Goal: Task Accomplishment & Management: Complete application form

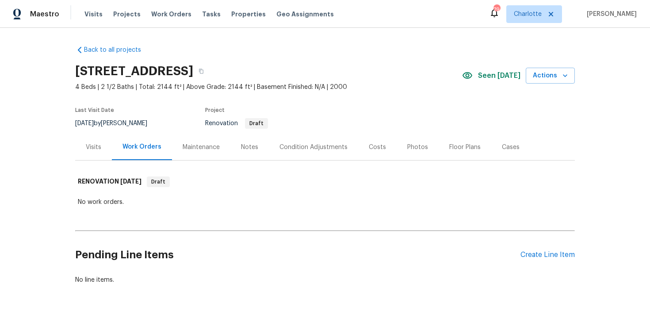
scroll to position [6, 0]
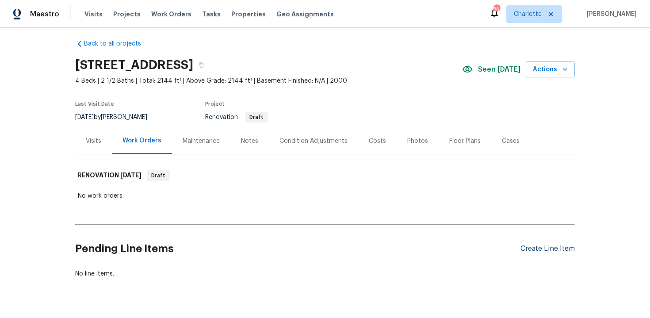
click at [550, 248] on div "Create Line Item" at bounding box center [547, 248] width 54 height 8
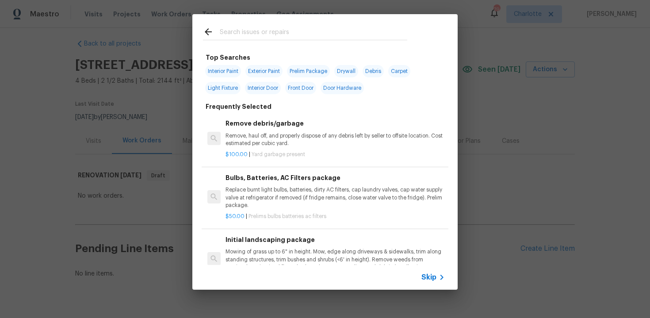
click at [424, 276] on span "Skip" at bounding box center [428, 277] width 15 height 9
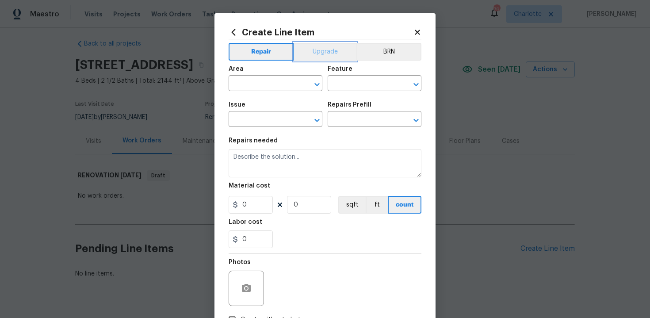
click at [321, 53] on button "Upgrade" at bounding box center [324, 52] width 63 height 18
click at [275, 79] on input "text" at bounding box center [262, 84] width 69 height 14
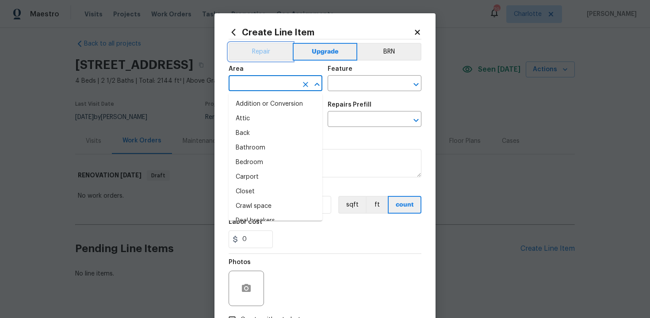
click at [260, 60] on button "Repair" at bounding box center [260, 52] width 64 height 18
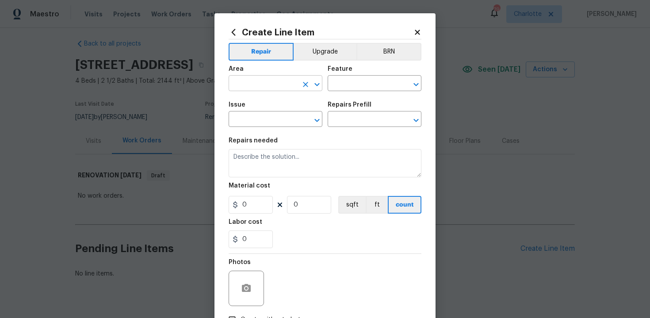
click at [259, 81] on input "text" at bounding box center [262, 84] width 69 height 14
click at [263, 114] on li "Interior Overall" at bounding box center [275, 118] width 94 height 15
type input "Interior Overall"
click at [341, 86] on input "text" at bounding box center [361, 84] width 69 height 14
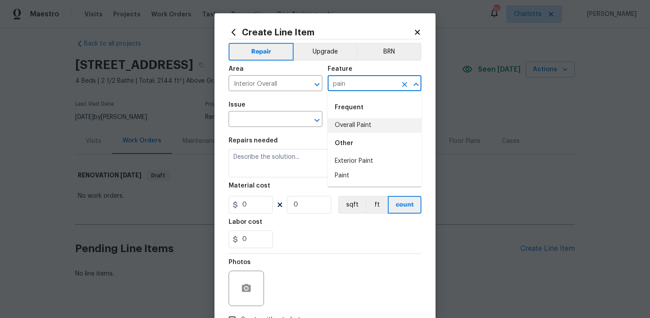
click at [345, 120] on li "Overall Paint" at bounding box center [374, 125] width 94 height 15
type input "Overall Paint"
click at [267, 118] on input "text" at bounding box center [262, 120] width 69 height 14
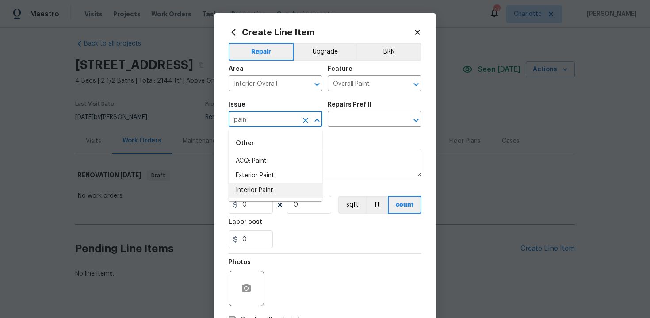
click at [274, 187] on li "Interior Paint" at bounding box center [275, 190] width 94 height 15
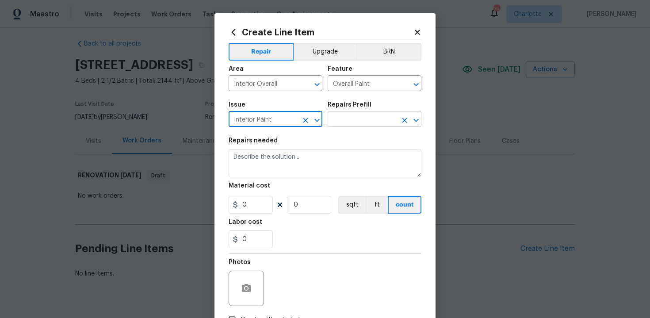
type input "Interior Paint"
click at [351, 116] on input "text" at bounding box center [361, 120] width 69 height 14
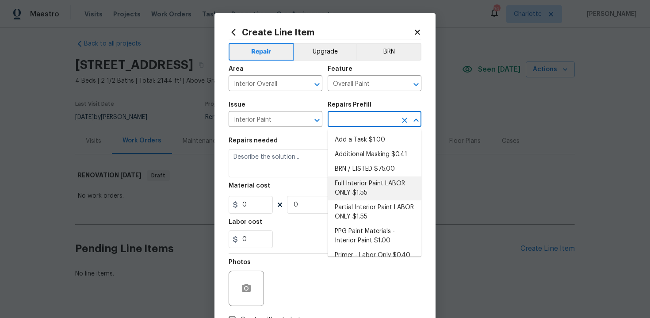
click at [363, 185] on li "Full Interior Paint LABOR ONLY $1.55" at bounding box center [374, 188] width 94 height 24
type input "Full Interior Paint LABOR ONLY $1.55"
type textarea "Full Interior paint - (walls, ceilings, trim, and doors) - PAINT PROVIDED BY OP…"
type input "1.55"
type input "1"
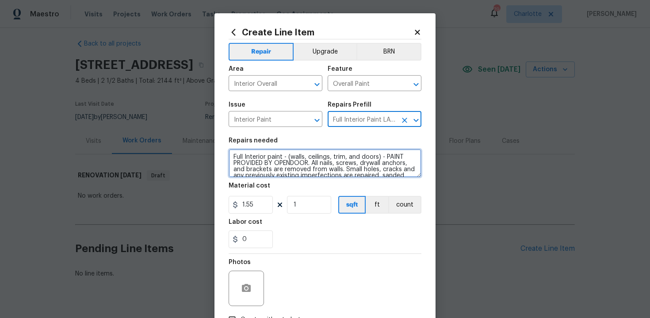
click at [229, 155] on textarea "Full Interior paint - (walls, ceilings, trim, and doors) - PAINT PROVIDED BY OP…" at bounding box center [324, 163] width 193 height 28
type textarea "#sala - Full Interior paint - (walls, ceilings, trim, and doors) - PAINT PROVID…"
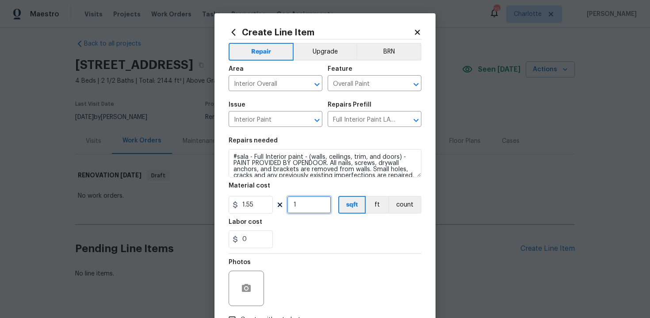
click at [304, 206] on input "1" at bounding box center [309, 205] width 44 height 18
type input "2144"
click at [313, 225] on div "Labor cost" at bounding box center [324, 224] width 193 height 11
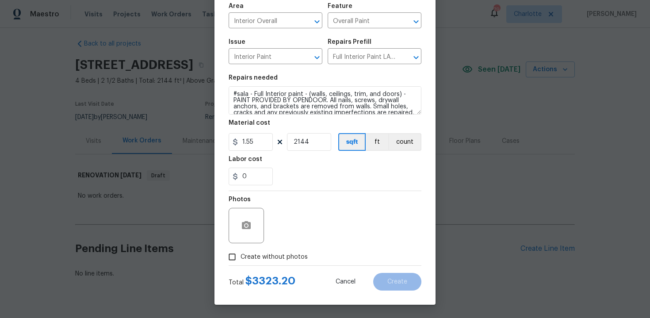
click at [259, 255] on span "Create without photos" at bounding box center [273, 256] width 67 height 9
click at [240, 255] on input "Create without photos" at bounding box center [232, 256] width 17 height 17
checkbox input "true"
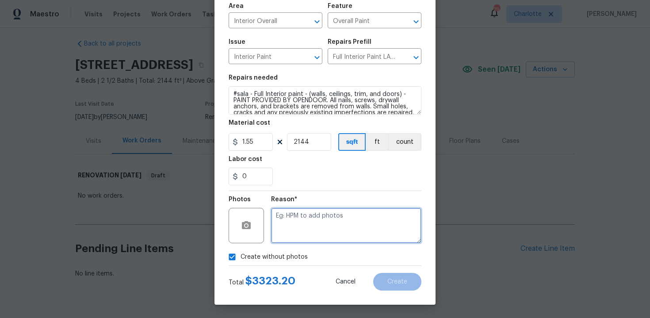
click at [303, 236] on textarea at bounding box center [346, 225] width 150 height 35
type textarea "n/a"
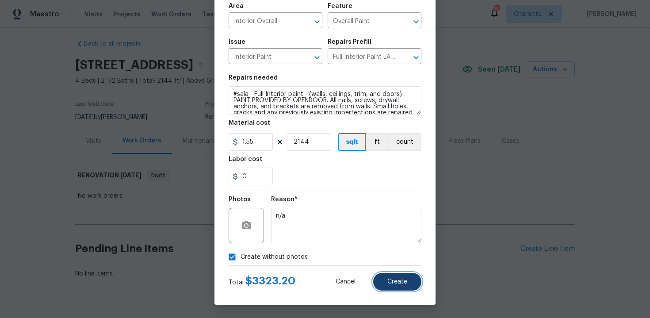
click at [388, 280] on span "Create" at bounding box center [397, 281] width 20 height 7
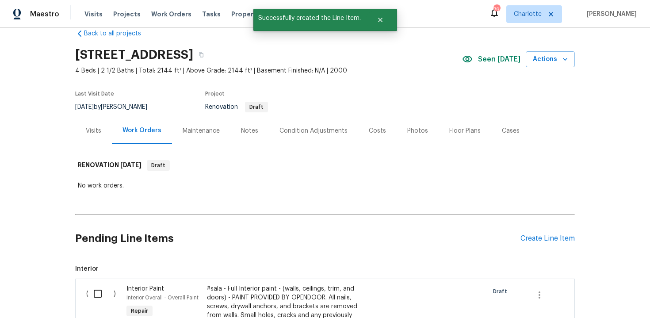
scroll to position [17, 0]
click at [535, 239] on div "Create Line Item" at bounding box center [547, 238] width 54 height 8
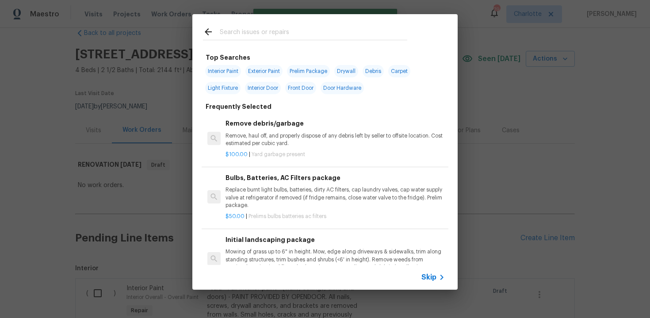
click at [428, 276] on span "Skip" at bounding box center [428, 277] width 15 height 9
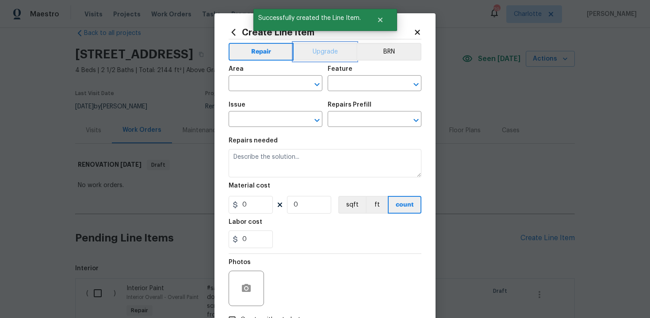
click at [325, 57] on button "Upgrade" at bounding box center [324, 52] width 63 height 18
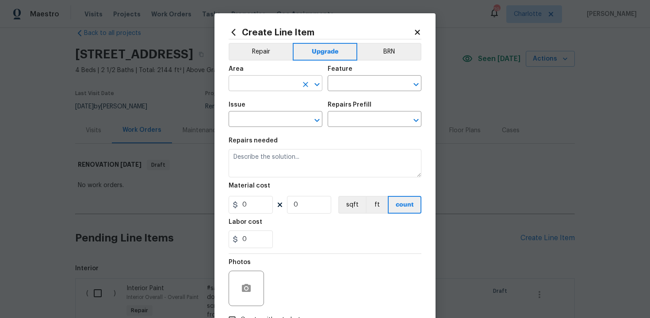
click at [283, 80] on input "text" at bounding box center [262, 84] width 69 height 14
click at [281, 118] on li "Interior Overall" at bounding box center [275, 118] width 94 height 15
type input "Interior Overall"
click at [343, 87] on input "text" at bounding box center [361, 84] width 69 height 14
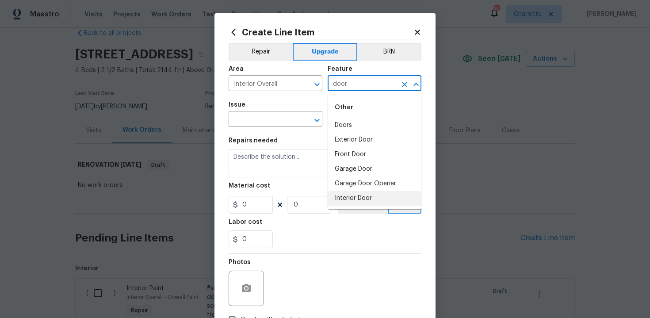
click at [352, 194] on li "Interior Door" at bounding box center [374, 198] width 94 height 15
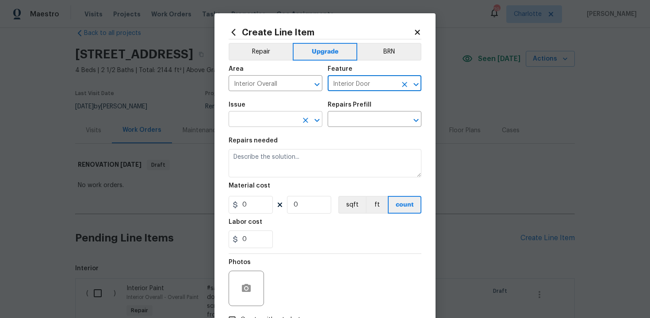
type input "Interior Door"
click at [264, 124] on input "text" at bounding box center [262, 120] width 69 height 14
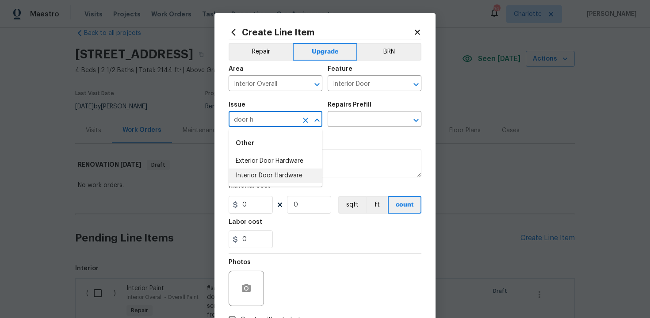
click at [258, 179] on li "Interior Door Hardware" at bounding box center [275, 175] width 94 height 15
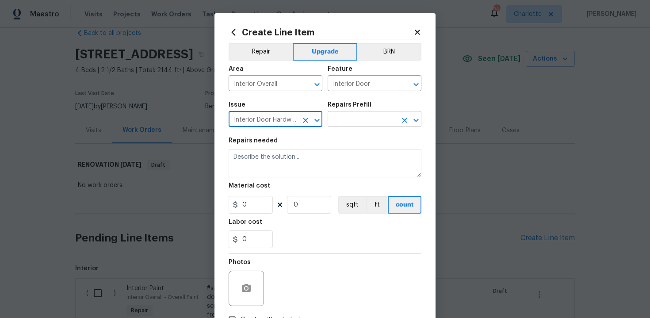
type input "Interior Door Hardware"
click at [355, 117] on input "text" at bounding box center [361, 120] width 69 height 14
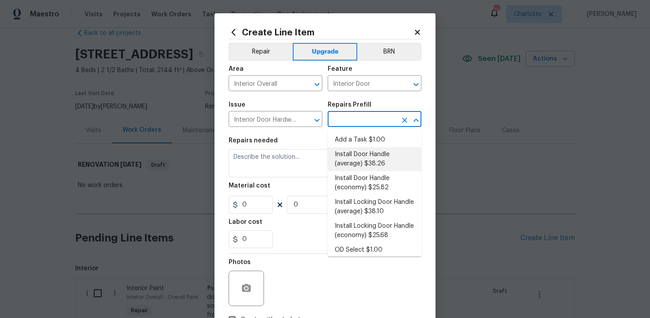
click at [364, 162] on li "Install Door Handle (average) $38.26" at bounding box center [374, 159] width 94 height 24
type input "Install Door Handle (average) $38.26"
type textarea "Remove the existing interior door handle (if present). Install a new (average) …"
type input "38.26"
type input "1"
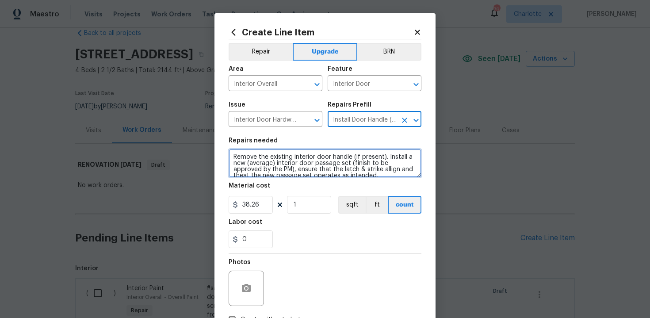
click at [230, 157] on textarea "Remove the existing interior door handle (if present). Install a new (average) …" at bounding box center [324, 163] width 193 height 28
type textarea "#sala - Remove the existing interior door handle (if present). Install a new (a…"
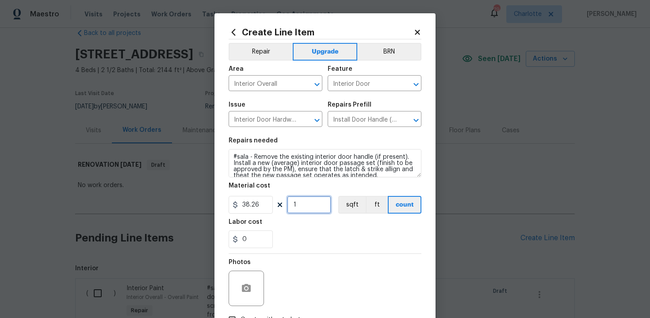
click at [301, 202] on input "1" at bounding box center [309, 205] width 44 height 18
type input "15"
click at [319, 225] on div "Labor cost" at bounding box center [324, 224] width 193 height 11
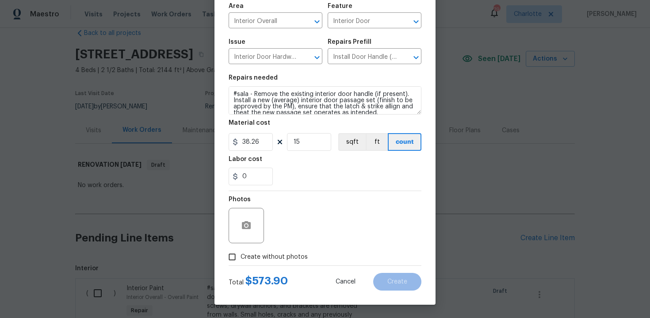
click at [266, 255] on span "Create without photos" at bounding box center [273, 256] width 67 height 9
click at [240, 255] on input "Create without photos" at bounding box center [232, 256] width 17 height 17
checkbox input "true"
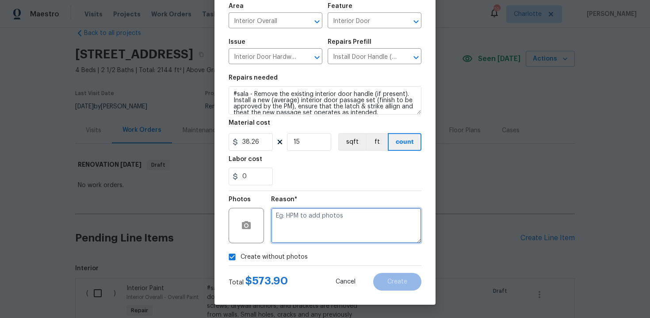
click at [304, 223] on textarea at bounding box center [346, 225] width 150 height 35
type textarea "n/a"
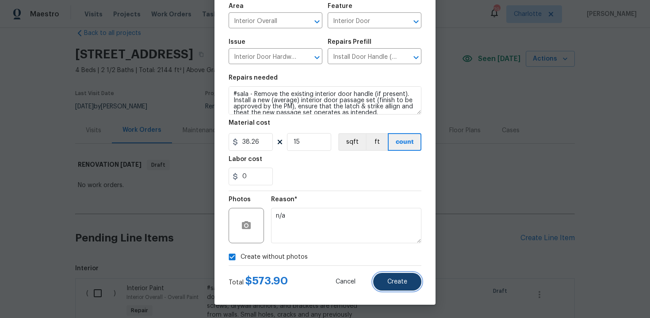
click at [395, 280] on span "Create" at bounding box center [397, 281] width 20 height 7
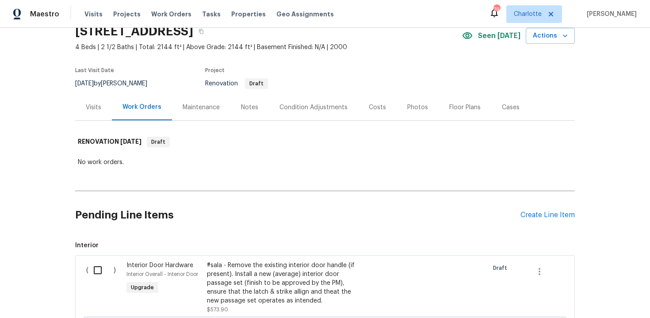
scroll to position [70, 0]
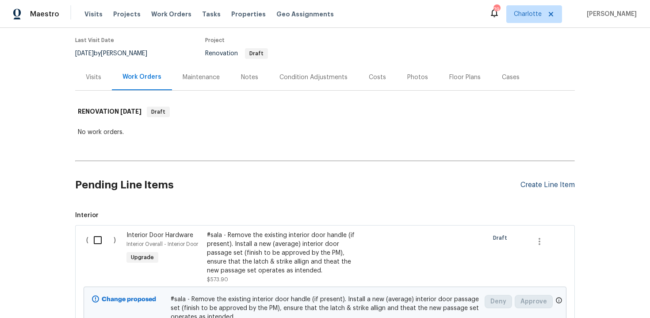
click at [546, 186] on div "Create Line Item" at bounding box center [547, 185] width 54 height 8
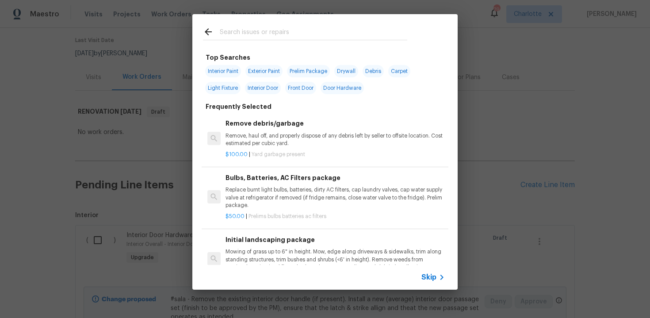
click at [433, 275] on span "Skip" at bounding box center [428, 277] width 15 height 9
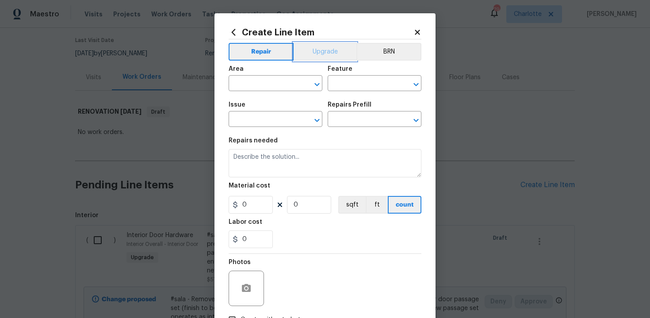
click at [329, 60] on button "Upgrade" at bounding box center [324, 52] width 63 height 18
click at [272, 80] on input "text" at bounding box center [262, 84] width 69 height 14
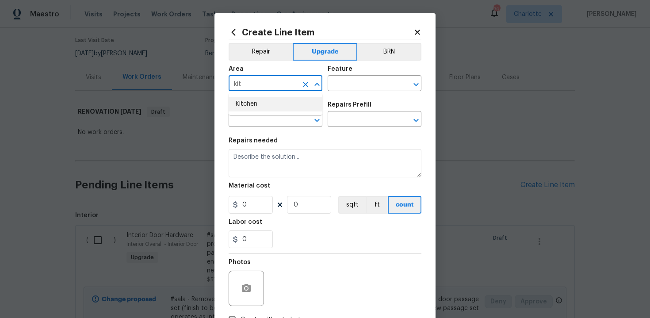
click at [257, 100] on li "Kitchen" at bounding box center [275, 104] width 94 height 15
type input "Kitchen"
click at [350, 83] on input "text" at bounding box center [361, 84] width 69 height 14
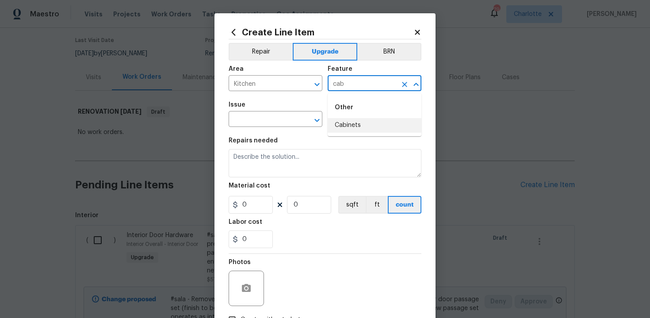
click at [359, 124] on li "Cabinets" at bounding box center [374, 125] width 94 height 15
type input "Cabinets"
click at [250, 121] on input "text" at bounding box center [262, 120] width 69 height 14
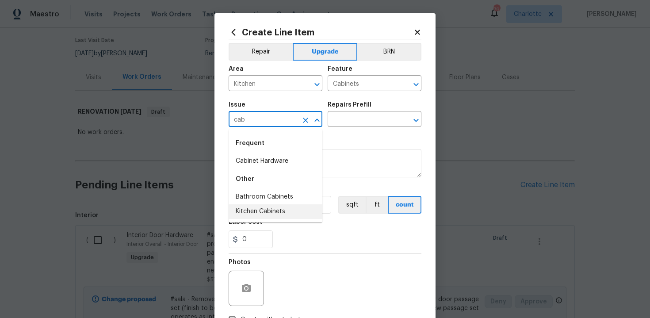
click at [270, 210] on li "Kitchen Cabinets" at bounding box center [275, 211] width 94 height 15
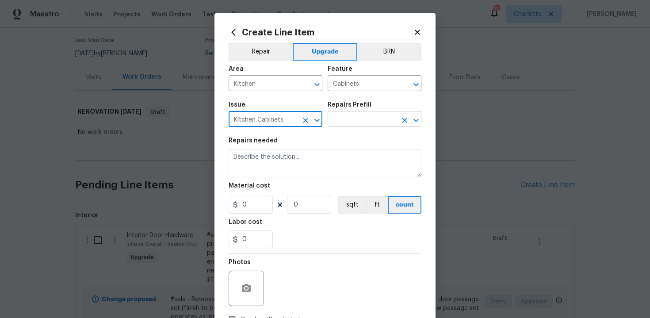
type input "Kitchen Cabinets"
click at [351, 120] on input "text" at bounding box center [361, 120] width 69 height 14
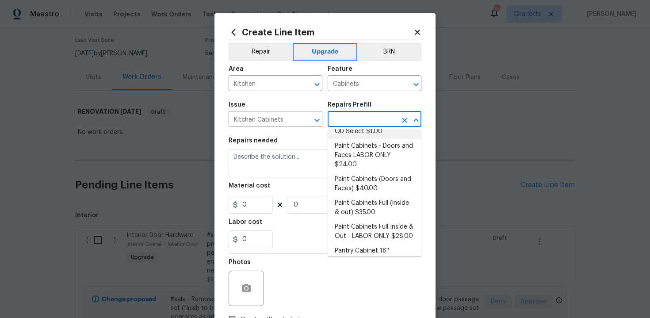
scroll to position [139, 0]
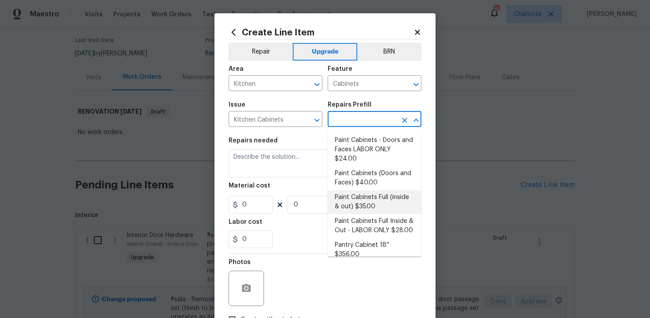
click at [386, 190] on li "Paint Cabinets Full (inside & out) $35.00" at bounding box center [374, 202] width 94 height 24
type input "Paint Cabinets Full (inside & out) $35.00"
type textarea "Prep, sand, mask and apply 2 coats of paint to the kitchen cabinet doors, inter…"
type input "35"
type input "1"
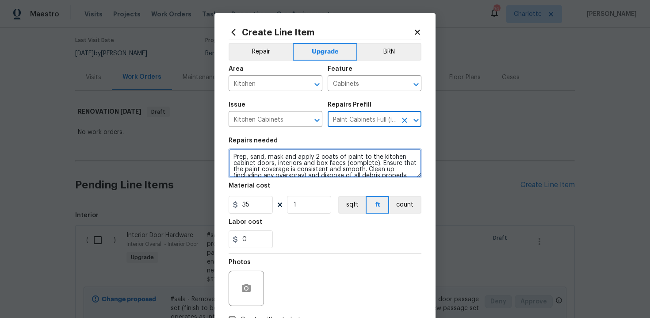
click at [228, 155] on textarea "Prep, sand, mask and apply 2 coats of paint to the kitchen cabinet doors, inter…" at bounding box center [324, 163] width 193 height 28
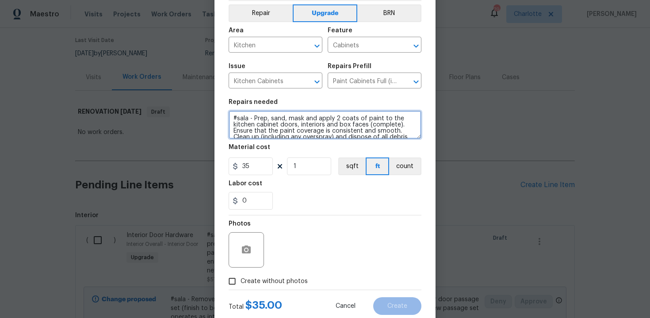
scroll to position [63, 0]
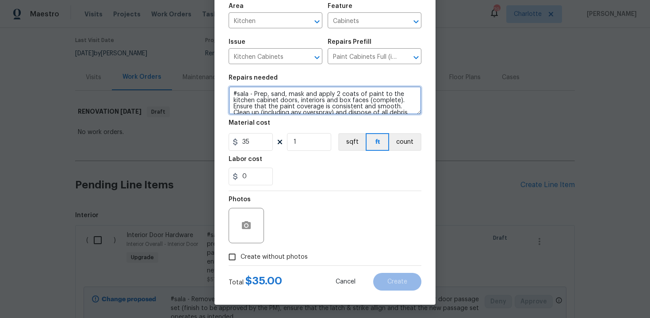
type textarea "#sala - Prep, sand, mask and apply 2 coats of paint to the kitchen cabinet door…"
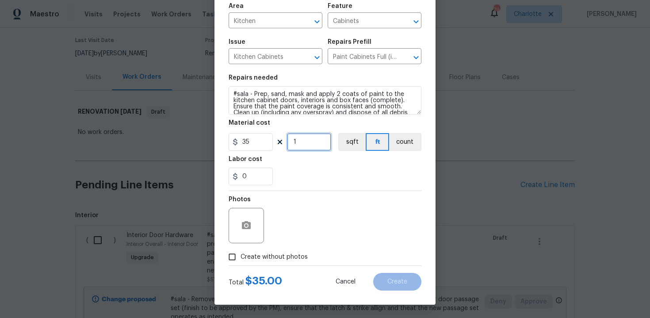
click at [306, 141] on input "1" at bounding box center [309, 142] width 44 height 18
type input "70"
click at [256, 255] on span "Create without photos" at bounding box center [273, 256] width 67 height 9
click at [240, 255] on input "Create without photos" at bounding box center [232, 256] width 17 height 17
checkbox input "true"
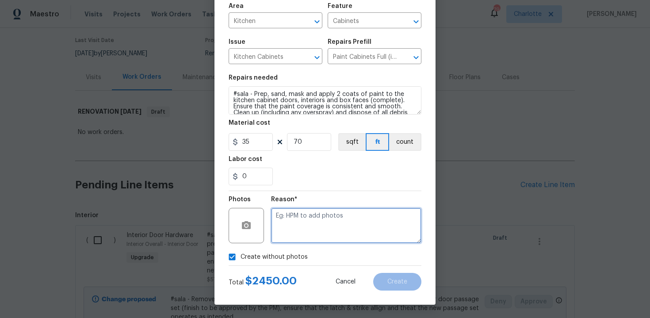
click at [300, 228] on textarea at bounding box center [346, 225] width 150 height 35
type textarea "n/a"
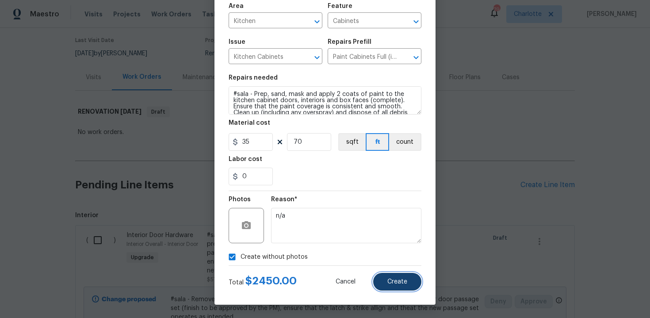
click at [399, 284] on span "Create" at bounding box center [397, 281] width 20 height 7
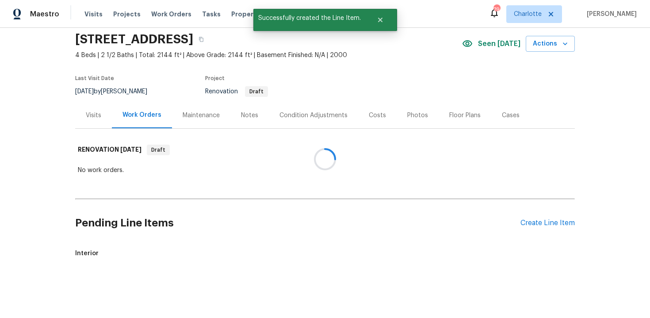
scroll to position [70, 0]
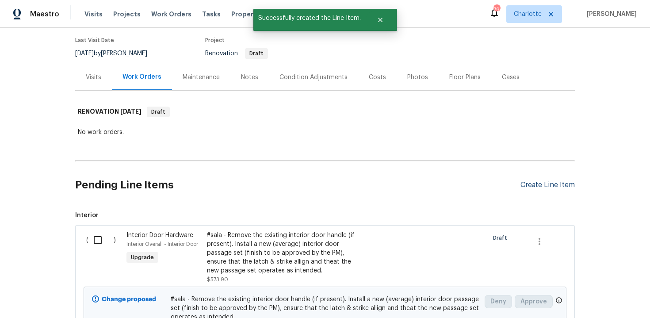
click at [542, 184] on div "Create Line Item" at bounding box center [547, 185] width 54 height 8
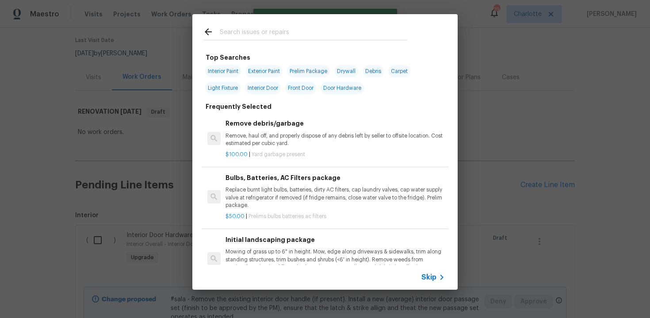
click at [429, 274] on span "Skip" at bounding box center [428, 277] width 15 height 9
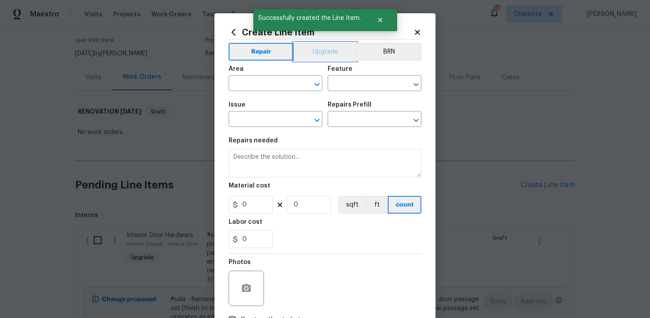
click at [317, 56] on button "Upgrade" at bounding box center [324, 52] width 63 height 18
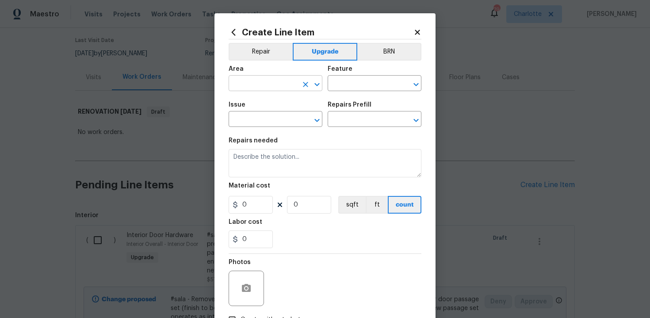
click at [278, 87] on input "text" at bounding box center [262, 84] width 69 height 14
click at [275, 103] on li "Kitchen" at bounding box center [275, 104] width 94 height 15
type input "Kitchen"
click at [354, 84] on input "text" at bounding box center [361, 84] width 69 height 14
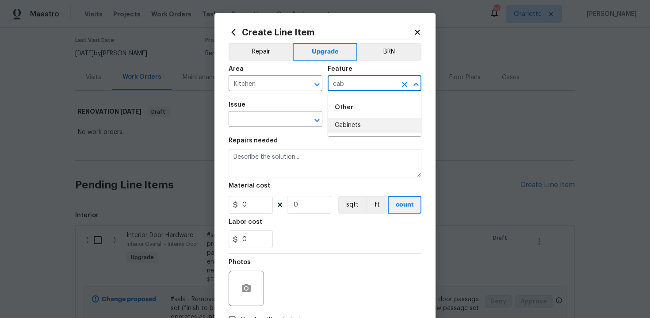
click at [355, 121] on li "Cabinets" at bounding box center [374, 125] width 94 height 15
type input "Cabinets"
click at [270, 117] on input "text" at bounding box center [262, 120] width 69 height 14
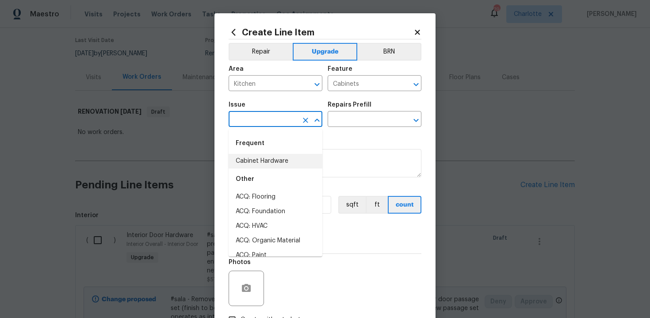
click at [270, 156] on li "Cabinet Hardware" at bounding box center [275, 161] width 94 height 15
type input "Cabinet Hardware"
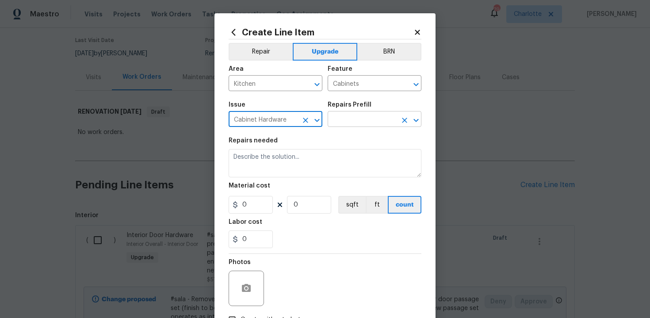
click at [362, 121] on input "text" at bounding box center [361, 120] width 69 height 14
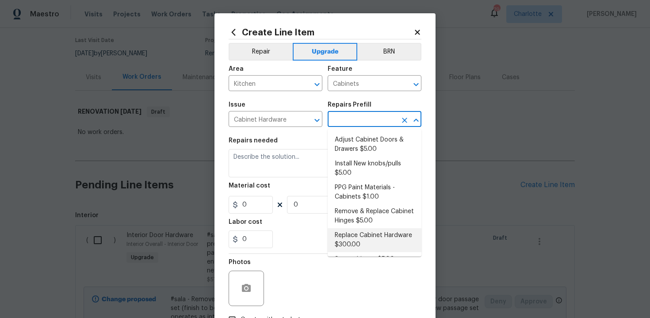
click at [361, 241] on li "Replace Cabinet Hardware $300.00" at bounding box center [374, 240] width 94 height 24
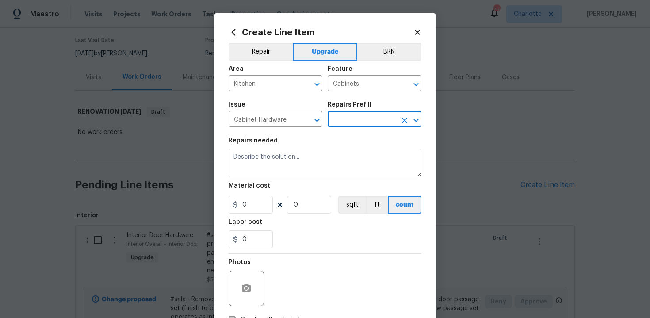
type input "Replace Cabinet Hardware $300.00"
type textarea "Replace cabinet hardware with new hinges and pulls. HPM to provide specs"
type input "300"
type input "1"
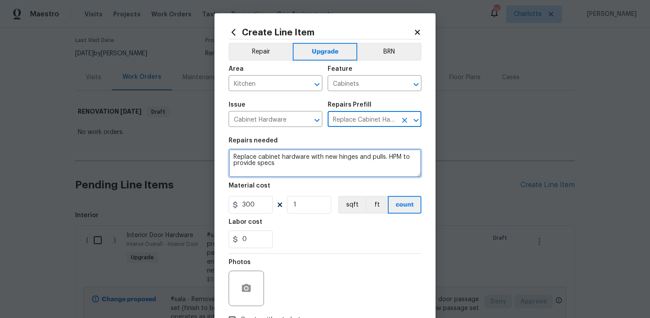
click at [231, 156] on textarea "Replace cabinet hardware with new hinges and pulls. HPM to provide specs" at bounding box center [324, 163] width 193 height 28
type textarea "#sala - Replace cabinet hardware with new hinges and pulls. HPM to provide specs"
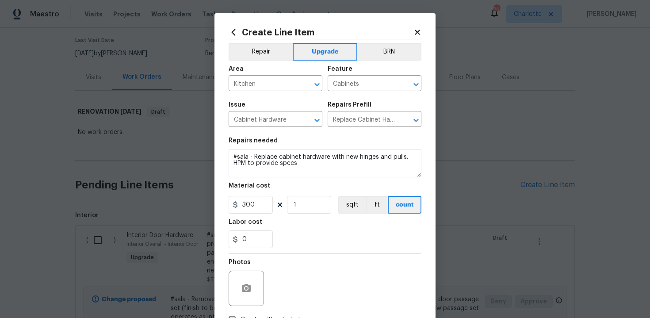
click at [323, 248] on div "0" at bounding box center [324, 239] width 193 height 18
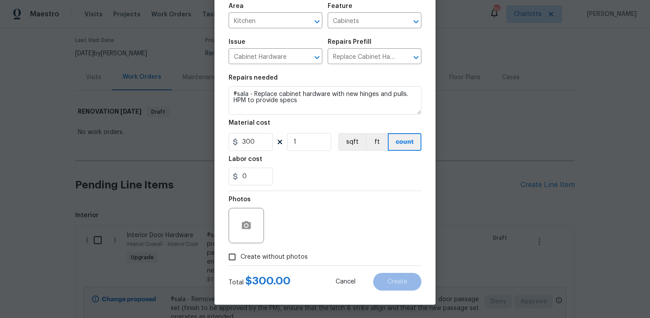
click at [274, 255] on span "Create without photos" at bounding box center [273, 256] width 67 height 9
click at [240, 255] on input "Create without photos" at bounding box center [232, 256] width 17 height 17
checkbox input "true"
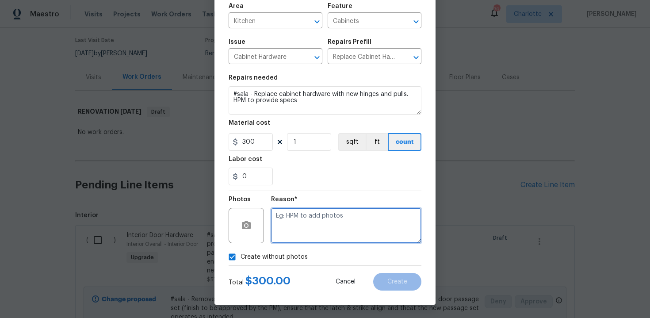
click at [301, 234] on textarea at bounding box center [346, 225] width 150 height 35
type textarea "n/a"
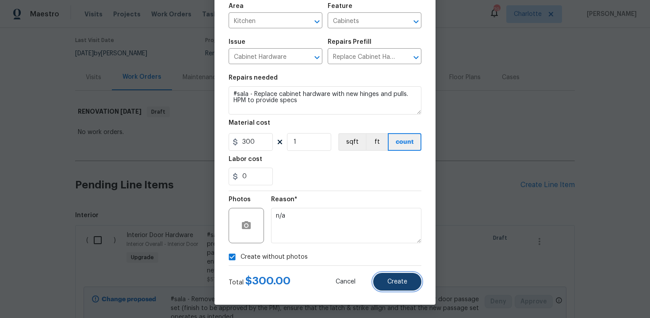
click at [399, 278] on span "Create" at bounding box center [397, 281] width 20 height 7
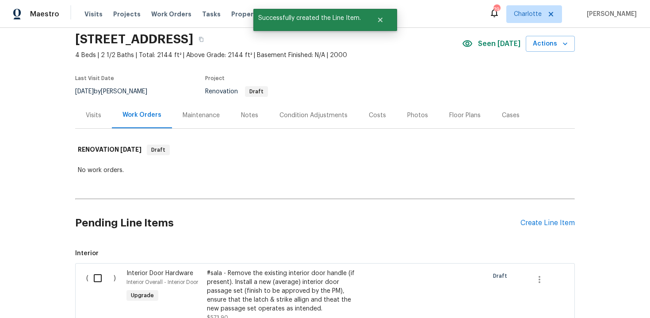
scroll to position [70, 0]
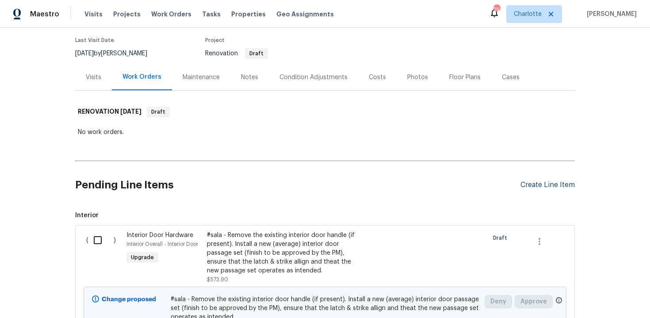
click at [549, 184] on div "Create Line Item" at bounding box center [547, 185] width 54 height 8
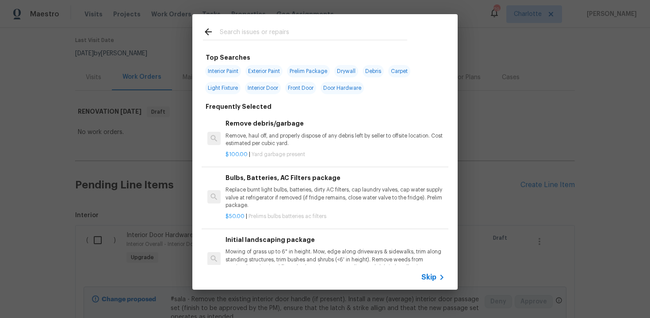
click at [429, 277] on span "Skip" at bounding box center [428, 277] width 15 height 9
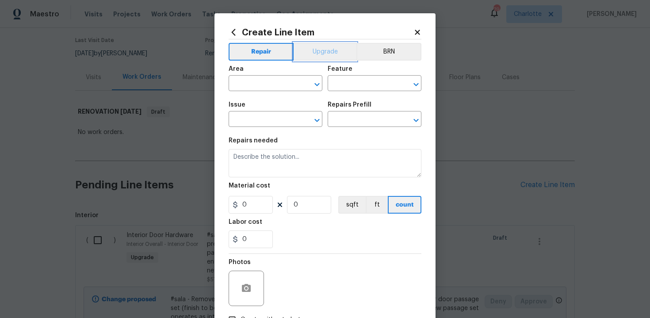
click at [325, 50] on button "Upgrade" at bounding box center [324, 52] width 63 height 18
click at [277, 81] on input "text" at bounding box center [262, 84] width 69 height 14
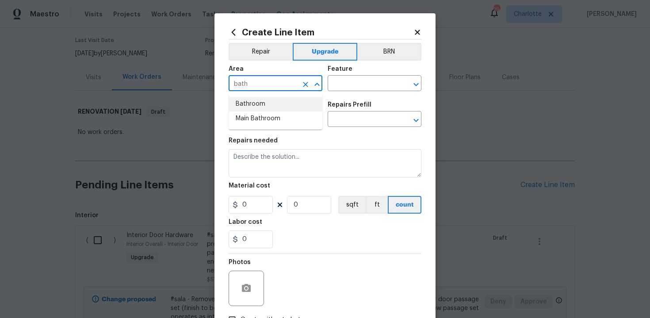
click at [265, 106] on li "Bathroom" at bounding box center [275, 104] width 94 height 15
type input "Bathroom"
click at [365, 86] on input "text" at bounding box center [361, 84] width 69 height 14
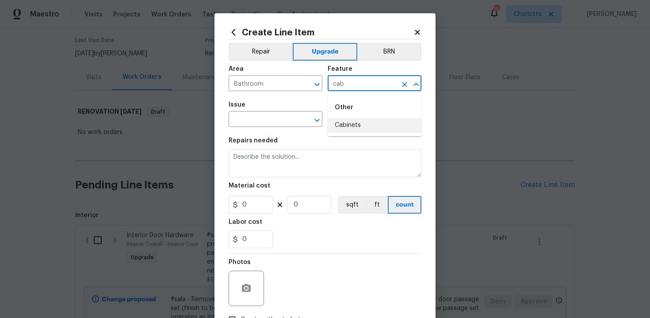
click at [358, 127] on li "Cabinets" at bounding box center [374, 125] width 94 height 15
type input "Cabinets"
click at [266, 120] on input "text" at bounding box center [262, 120] width 69 height 14
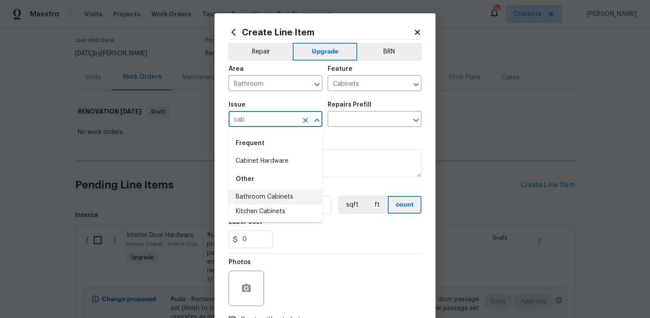
click at [266, 192] on li "Bathroom Cabinets" at bounding box center [275, 197] width 94 height 15
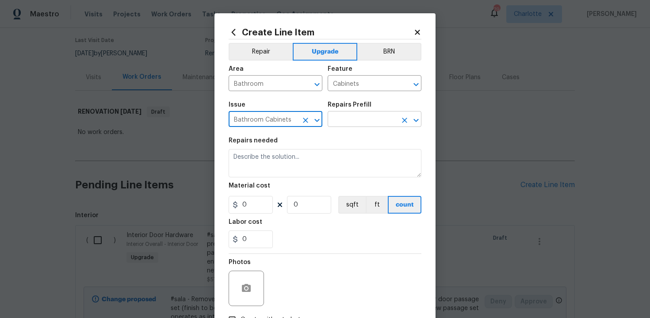
type input "Bathroom Cabinets"
click at [367, 117] on input "text" at bounding box center [361, 120] width 69 height 14
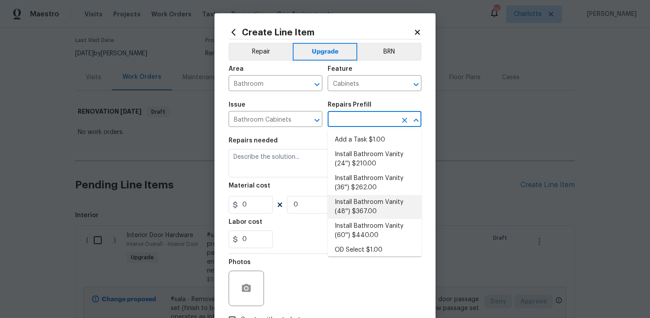
scroll to position [142, 0]
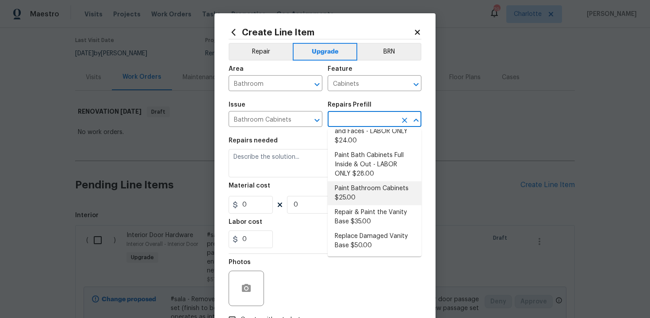
click at [347, 191] on li "Paint Bathroom Cabinets $25.00" at bounding box center [374, 193] width 94 height 24
type input "Paint Bathroom Cabinets $25.00"
type textarea "Prep, sand, mask and apply 2 coats of paint to the bathroom cabinet doors, inte…"
type input "25"
type input "1"
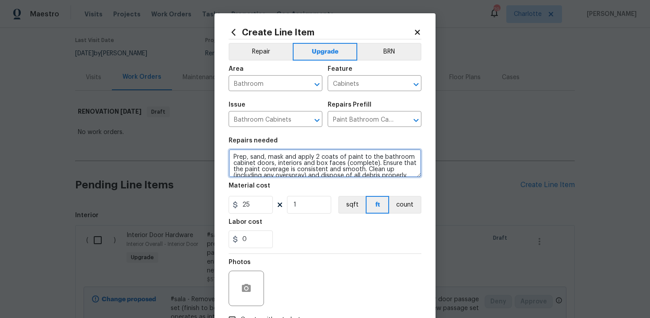
click at [231, 153] on textarea "Prep, sand, mask and apply 2 coats of paint to the bathroom cabinet doors, inte…" at bounding box center [324, 163] width 193 height 28
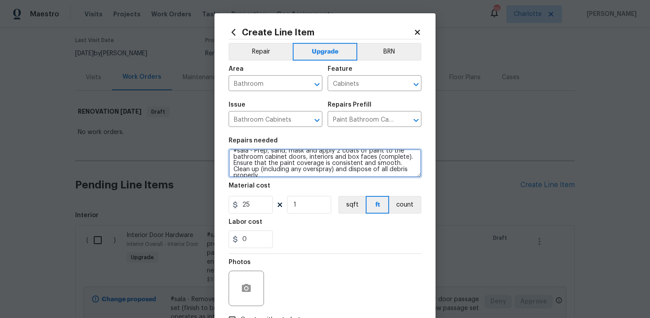
click at [412, 168] on textarea "#sala - Prep, sand, mask and apply 2 coats of paint to the bathroom cabinet doo…" at bounding box center [324, 163] width 193 height 28
paste textarea "Both full bathrooms"
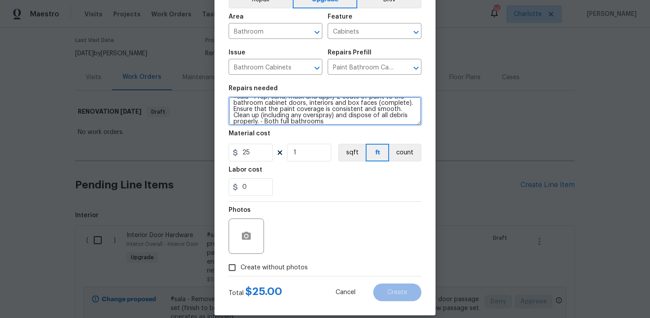
scroll to position [63, 0]
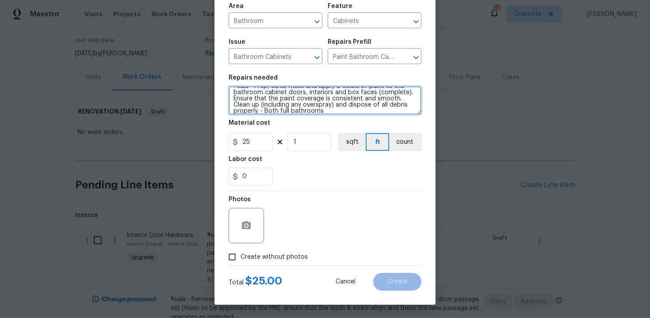
type textarea "#sala - Prep, sand, mask and apply 2 coats of paint to the bathroom cabinet doo…"
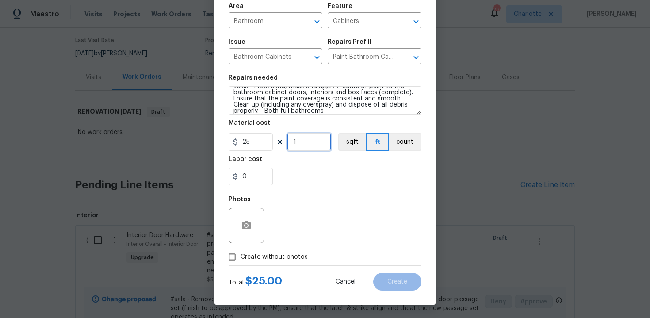
click at [303, 144] on input "1" at bounding box center [309, 142] width 44 height 18
type input "12"
click at [255, 257] on span "Create without photos" at bounding box center [273, 256] width 67 height 9
click at [240, 257] on input "Create without photos" at bounding box center [232, 256] width 17 height 17
checkbox input "true"
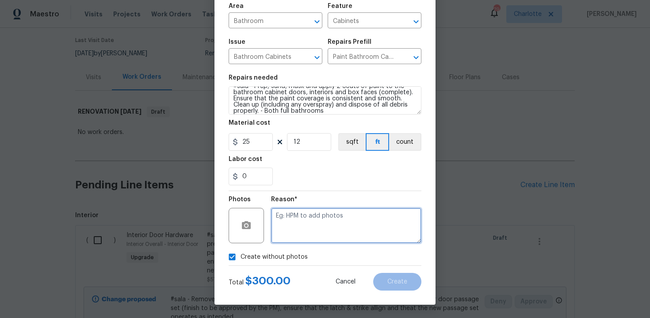
click at [288, 237] on textarea at bounding box center [346, 225] width 150 height 35
type textarea "n/a"
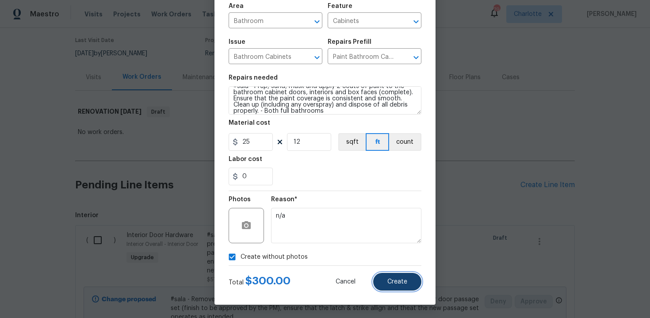
click at [401, 285] on span "Create" at bounding box center [397, 281] width 20 height 7
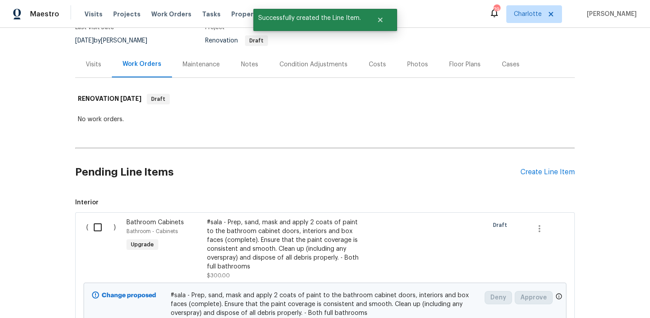
scroll to position [76, 0]
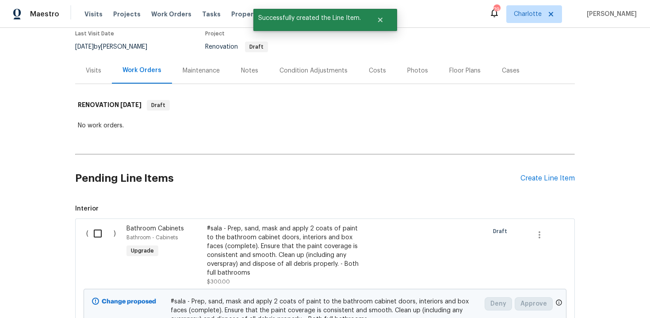
click at [552, 183] on div "Pending Line Items Create Line Item" at bounding box center [324, 178] width 499 height 41
click at [537, 179] on div "Create Line Item" at bounding box center [547, 178] width 54 height 8
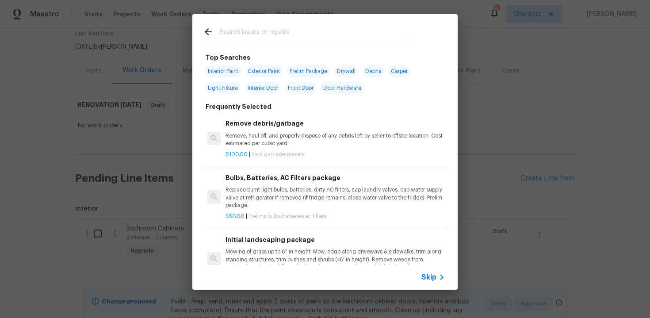
click at [428, 279] on span "Skip" at bounding box center [428, 277] width 15 height 9
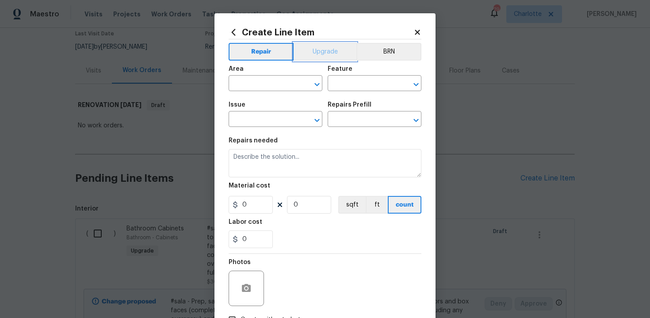
click at [321, 49] on button "Upgrade" at bounding box center [324, 52] width 63 height 18
click at [274, 79] on input "text" at bounding box center [262, 84] width 69 height 14
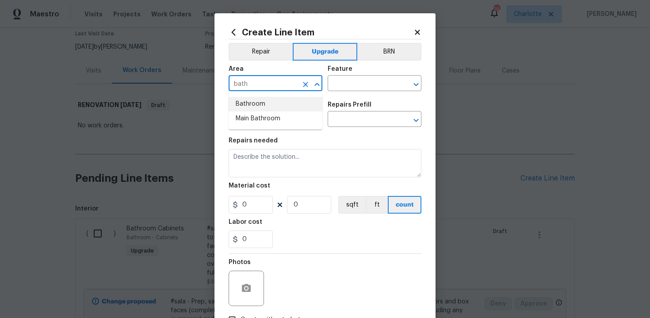
click at [266, 103] on li "Bathroom" at bounding box center [275, 104] width 94 height 15
type input "Bathroom"
click at [331, 88] on input "text" at bounding box center [361, 84] width 69 height 14
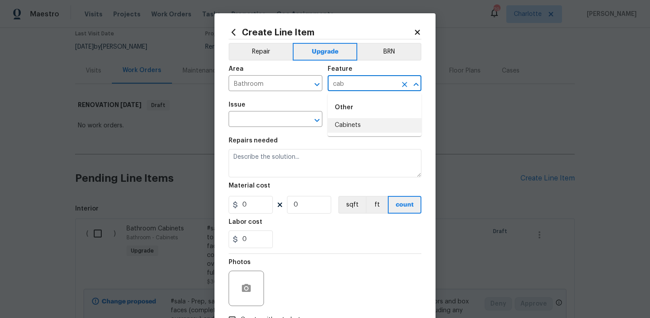
click at [336, 124] on li "Cabinets" at bounding box center [374, 125] width 94 height 15
type input "Cabinets"
click at [268, 124] on input "text" at bounding box center [262, 120] width 69 height 14
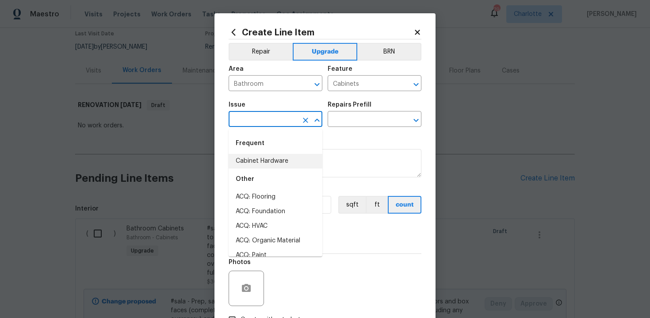
click at [269, 163] on li "Cabinet Hardware" at bounding box center [275, 161] width 94 height 15
type input "Cabinet Hardware"
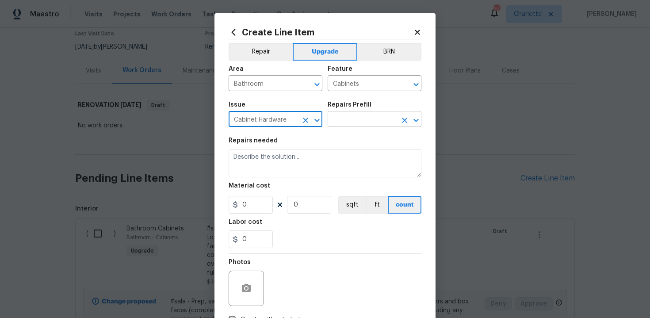
click at [350, 117] on input "text" at bounding box center [361, 120] width 69 height 14
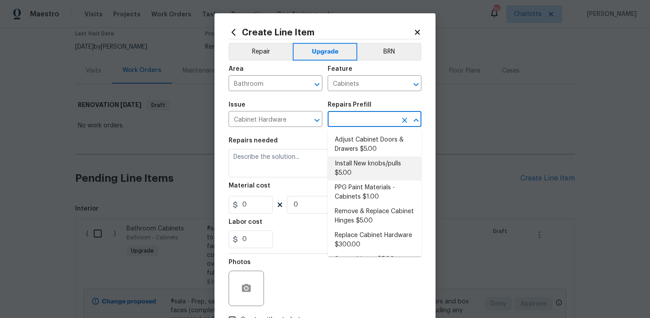
click at [355, 170] on li "Install New knobs/pulls $5.00" at bounding box center [374, 168] width 94 height 24
type input "Install New knobs/pulls $5.00"
type textarea "Remove the existing cabinet pulls/handles if present; prep and drill for new ca…"
type input "5"
type input "1"
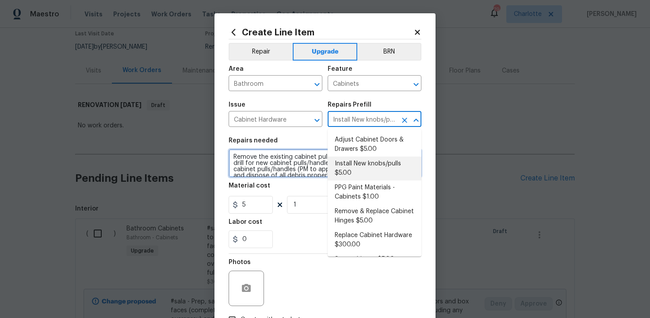
click at [230, 155] on textarea "Remove the existing cabinet pulls/handles if present; prep and drill for new ca…" at bounding box center [324, 163] width 193 height 28
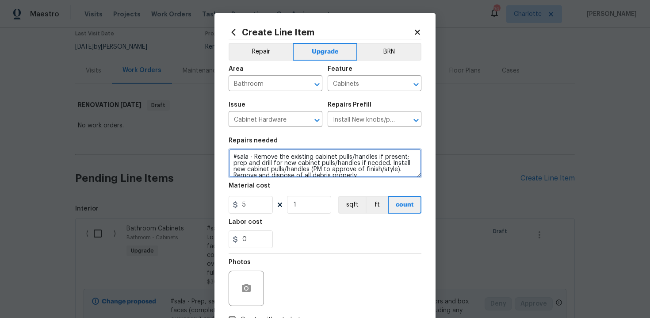
scroll to position [6, 0]
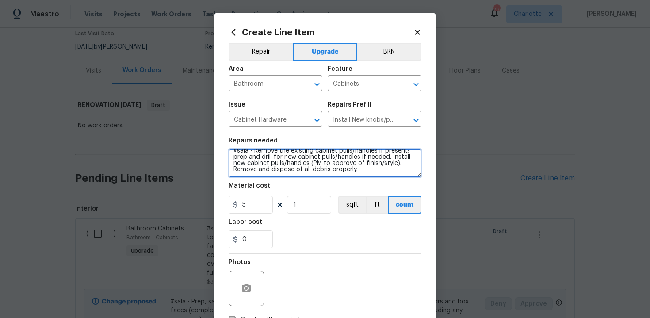
click at [385, 175] on textarea "#sala - Remove the existing cabinet pulls/handles if present; prep and drill fo…" at bounding box center [324, 163] width 193 height 28
paste textarea "Both full bathrooms"
type textarea "#sala - Remove the existing cabinet pulls/handles if present; prep and drill fo…"
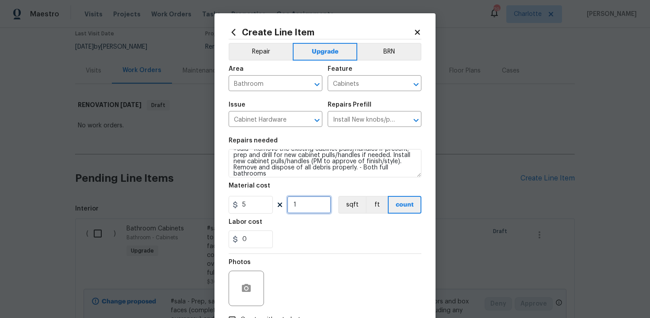
click at [303, 208] on input "1" at bounding box center [309, 205] width 44 height 18
type input "10"
click at [323, 239] on div "0" at bounding box center [324, 239] width 193 height 18
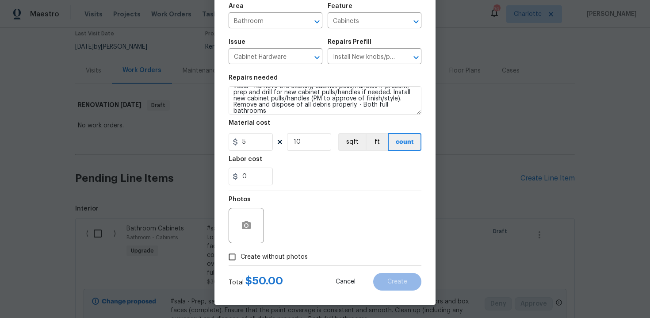
click at [268, 255] on span "Create without photos" at bounding box center [273, 256] width 67 height 9
click at [240, 255] on input "Create without photos" at bounding box center [232, 256] width 17 height 17
checkbox input "true"
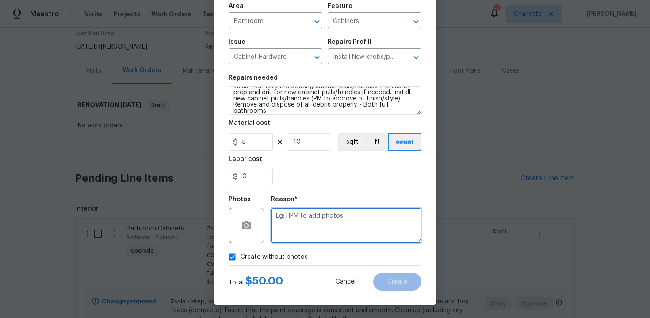
click at [302, 235] on textarea at bounding box center [346, 225] width 150 height 35
type textarea "n/a"
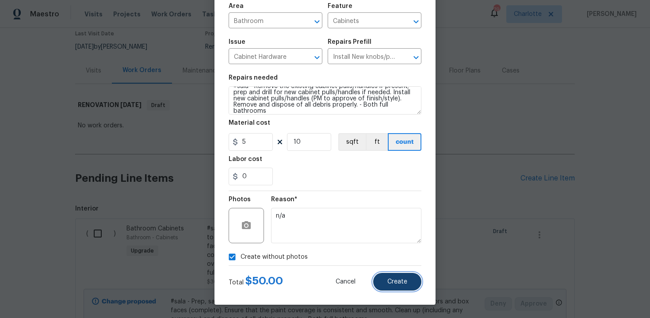
click at [392, 285] on button "Create" at bounding box center [397, 282] width 48 height 18
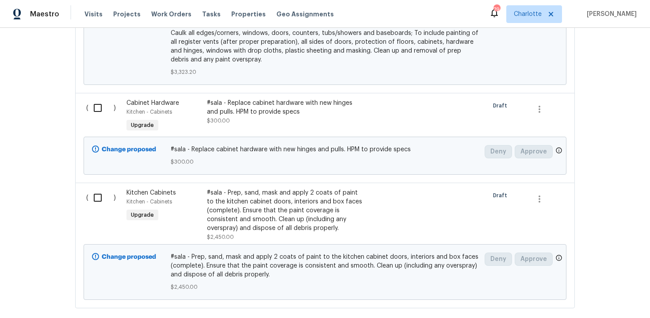
scroll to position [869, 0]
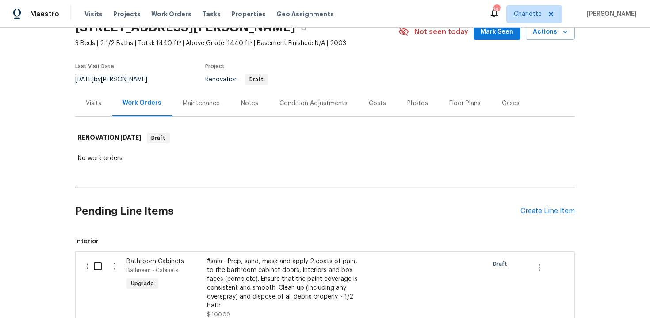
scroll to position [38, 0]
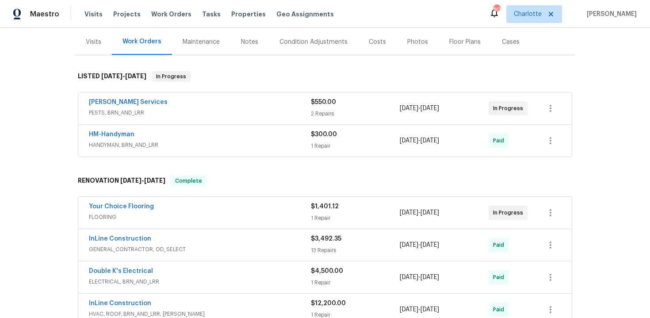
scroll to position [129, 0]
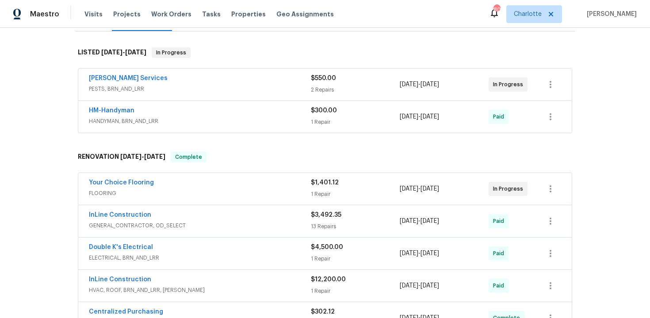
click at [262, 80] on div "Massey Services" at bounding box center [200, 79] width 222 height 11
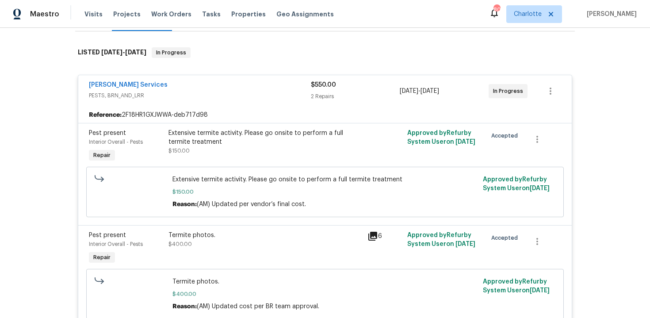
click at [242, 87] on div "Massey Services" at bounding box center [200, 85] width 222 height 11
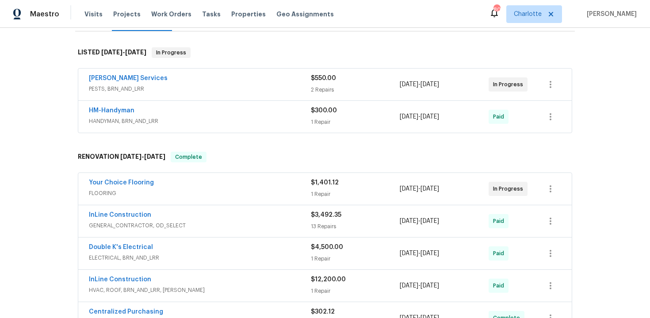
click at [242, 107] on div "HM-Handyman" at bounding box center [200, 111] width 222 height 11
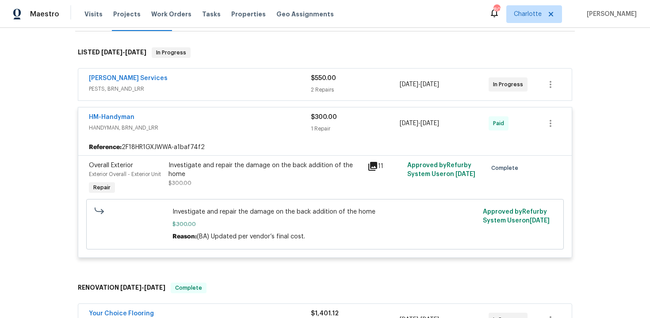
click at [230, 118] on div "HM-Handyman" at bounding box center [200, 118] width 222 height 11
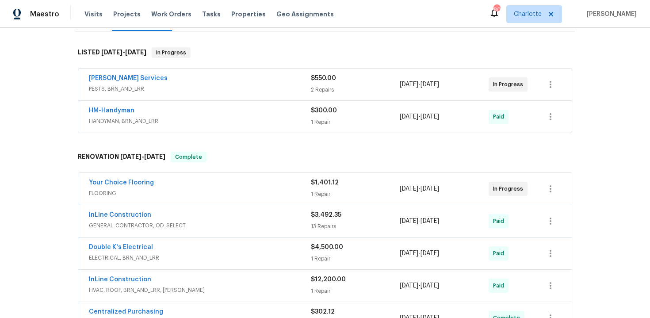
click at [217, 82] on div "Massey Services" at bounding box center [200, 79] width 222 height 11
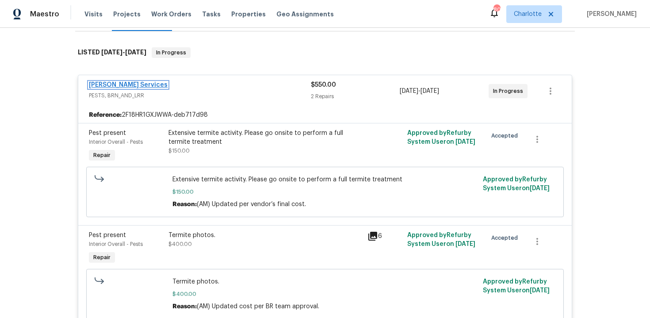
click at [118, 82] on link "Massey Services" at bounding box center [128, 85] width 79 height 6
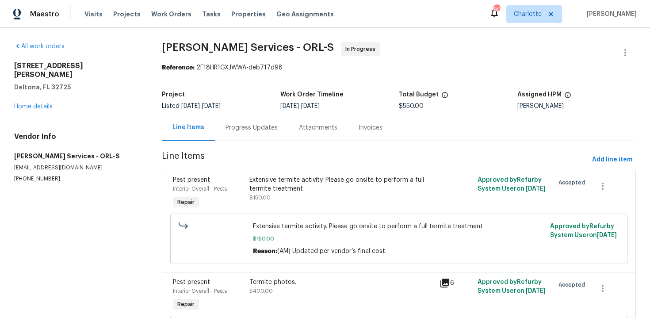
click at [247, 132] on div "Progress Updates" at bounding box center [251, 127] width 52 height 9
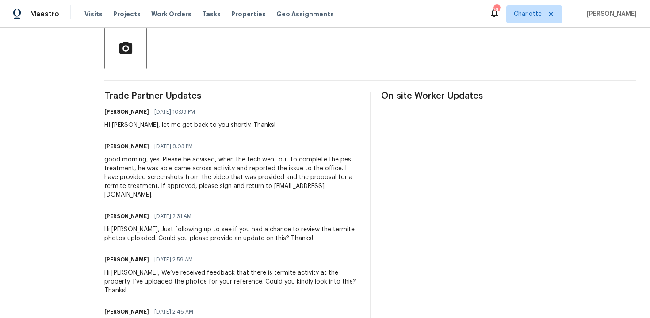
scroll to position [201, 0]
